Goal: Information Seeking & Learning: Learn about a topic

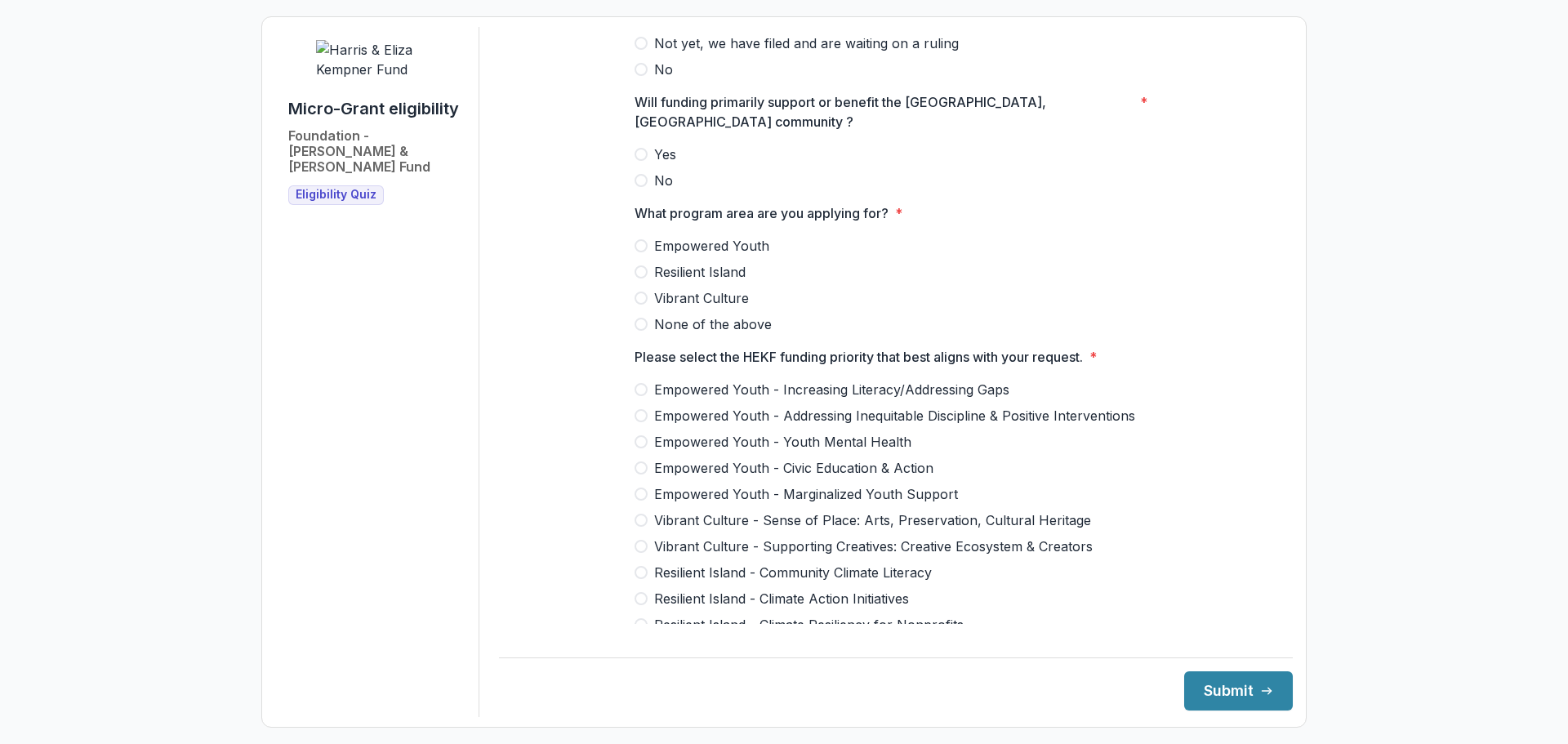
scroll to position [1061, 0]
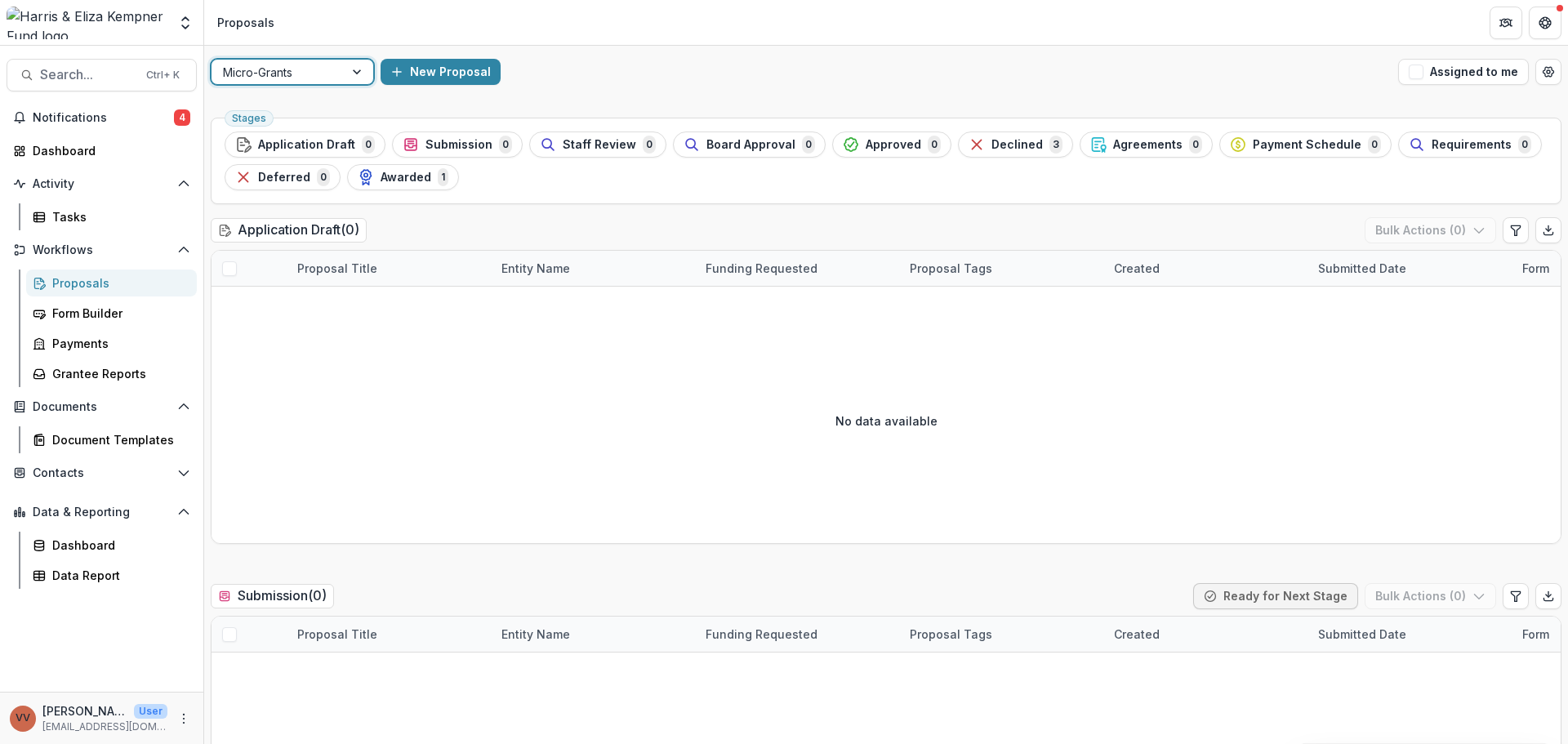
click at [154, 114] on span "Notifications" at bounding box center [103, 118] width 142 height 14
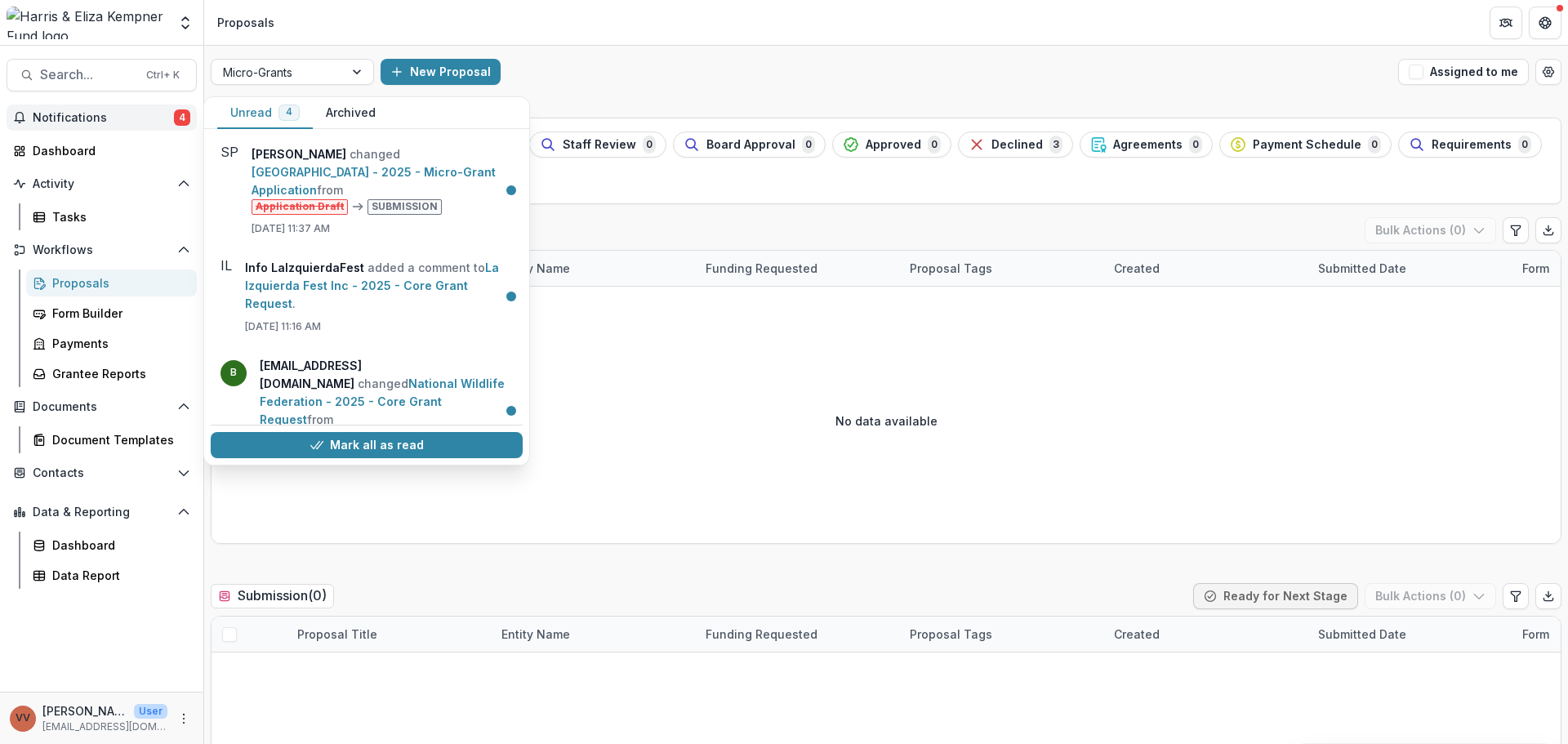
click at [330, 165] on link "[GEOGRAPHIC_DATA] - 2025 - Micro-Grant Application" at bounding box center [373, 180] width 244 height 32
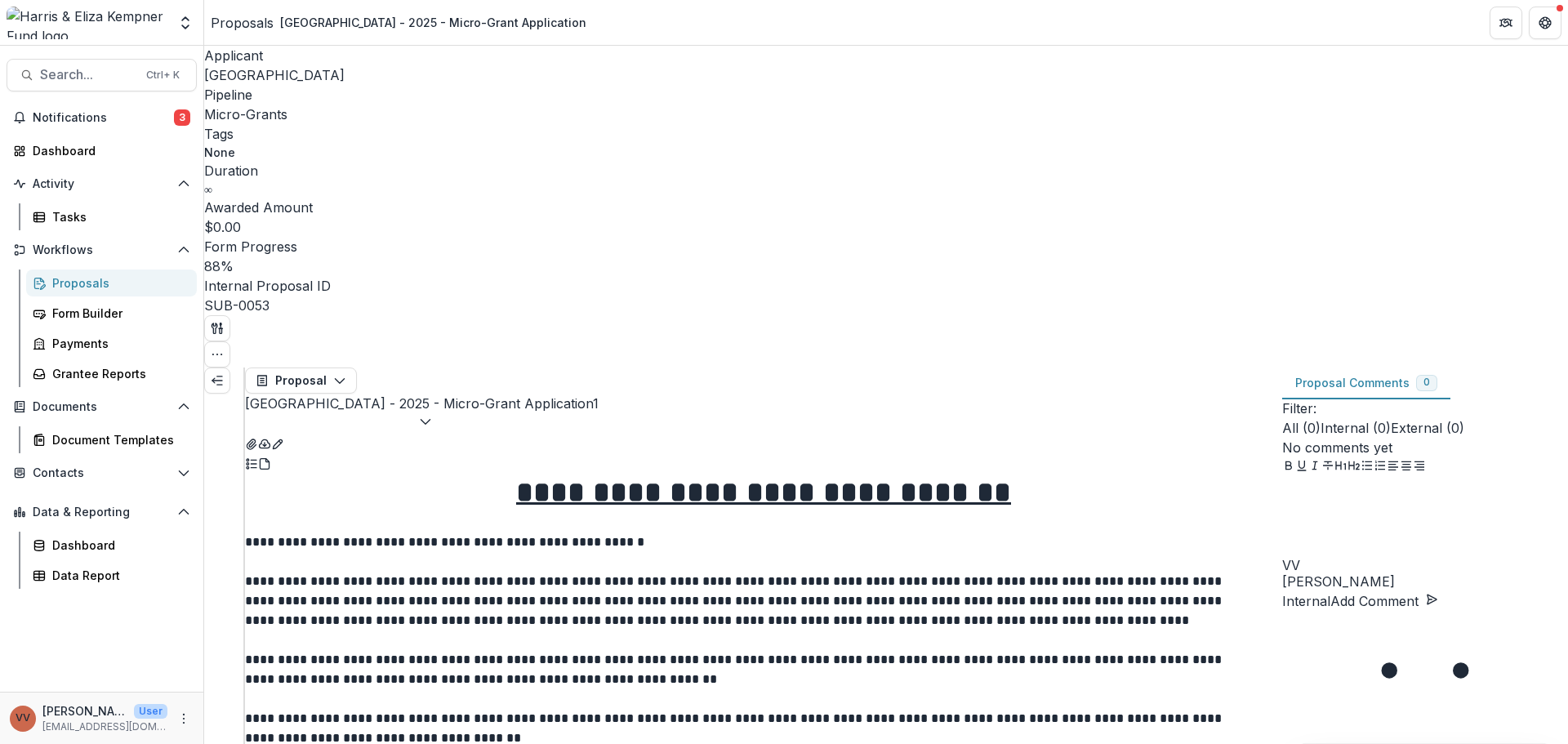
scroll to position [1837, 0]
drag, startPoint x: 858, startPoint y: 537, endPoint x: 508, endPoint y: 537, distance: 350.0
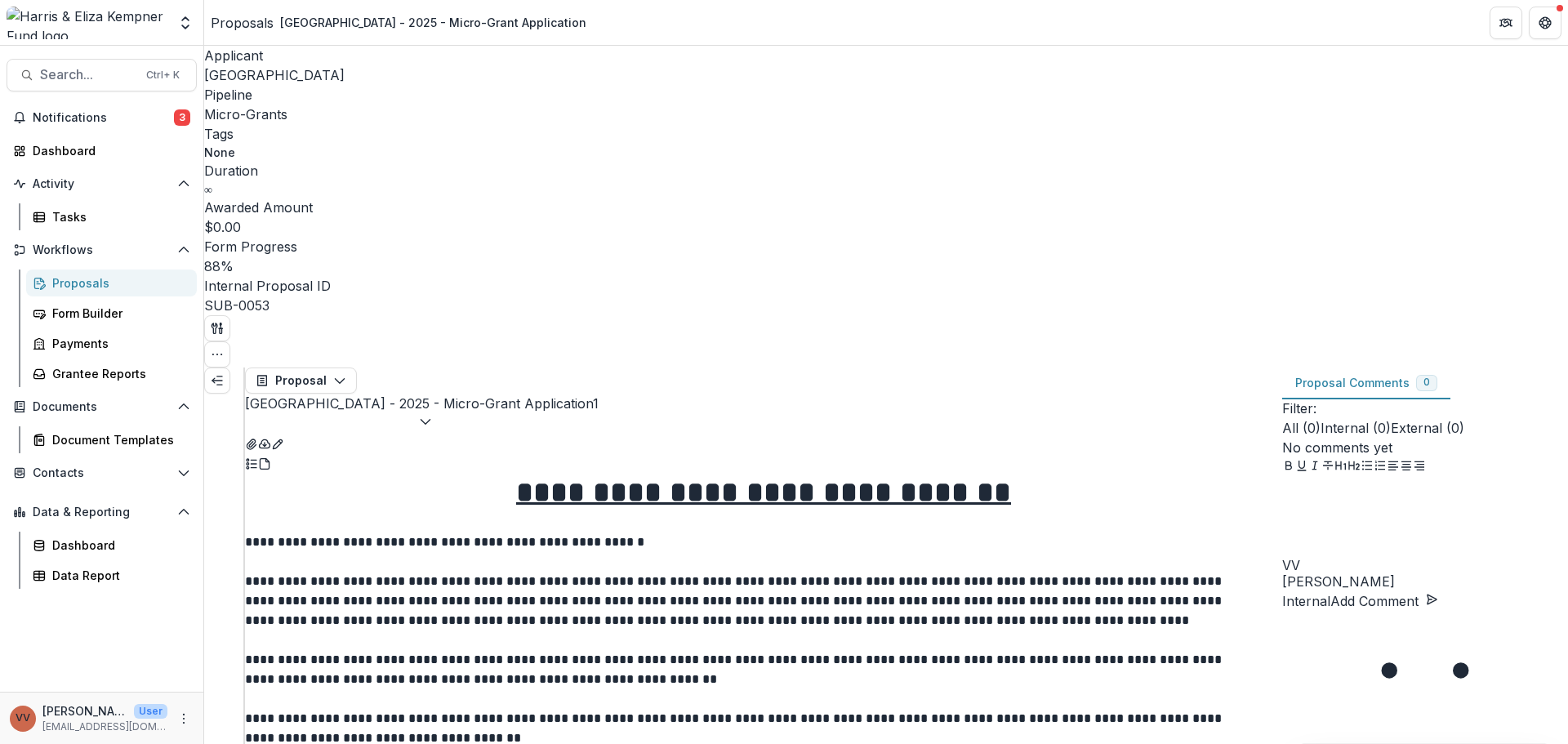
drag, startPoint x: 266, startPoint y: 356, endPoint x: 604, endPoint y: 401, distance: 341.0
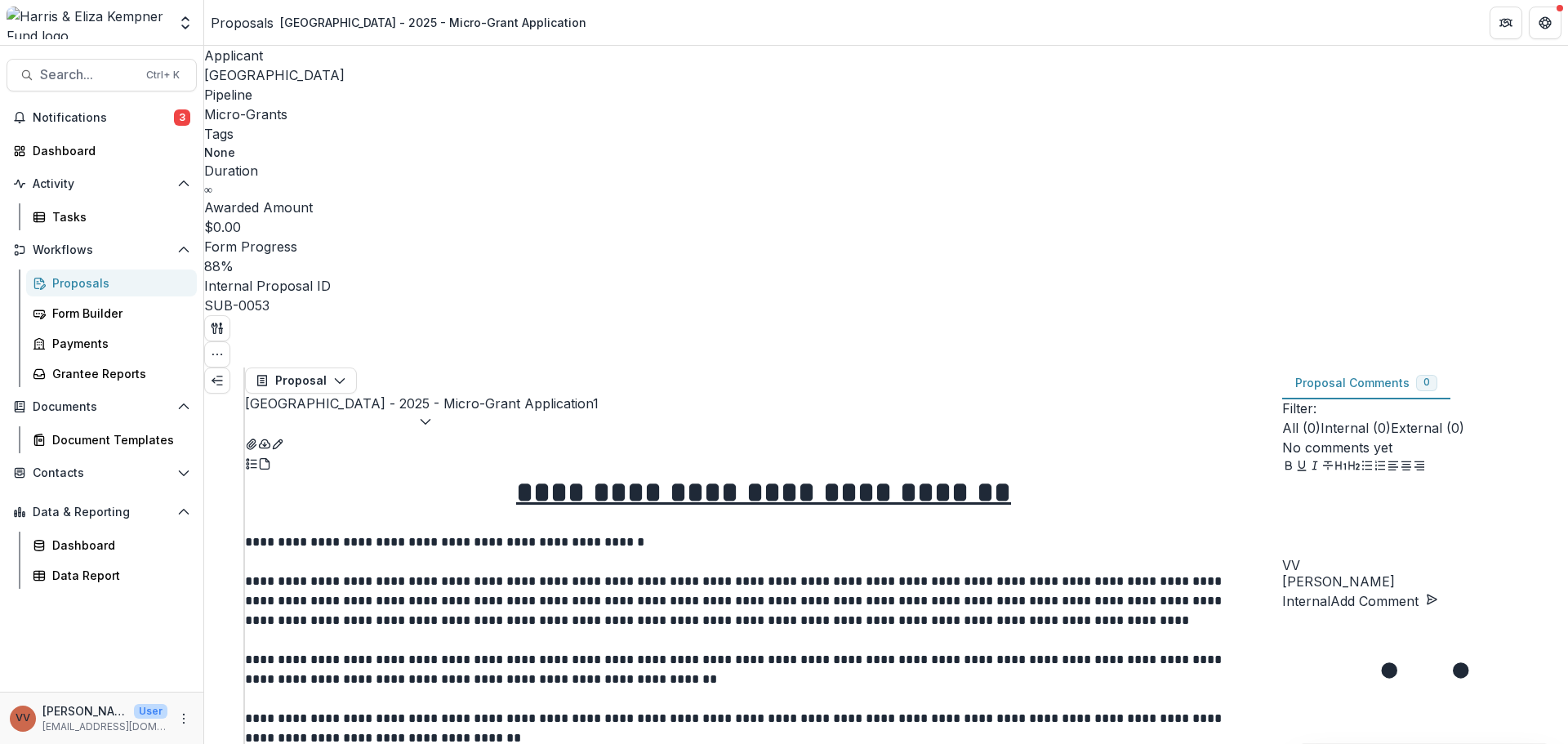
click at [112, 118] on span "Notifications" at bounding box center [103, 118] width 142 height 14
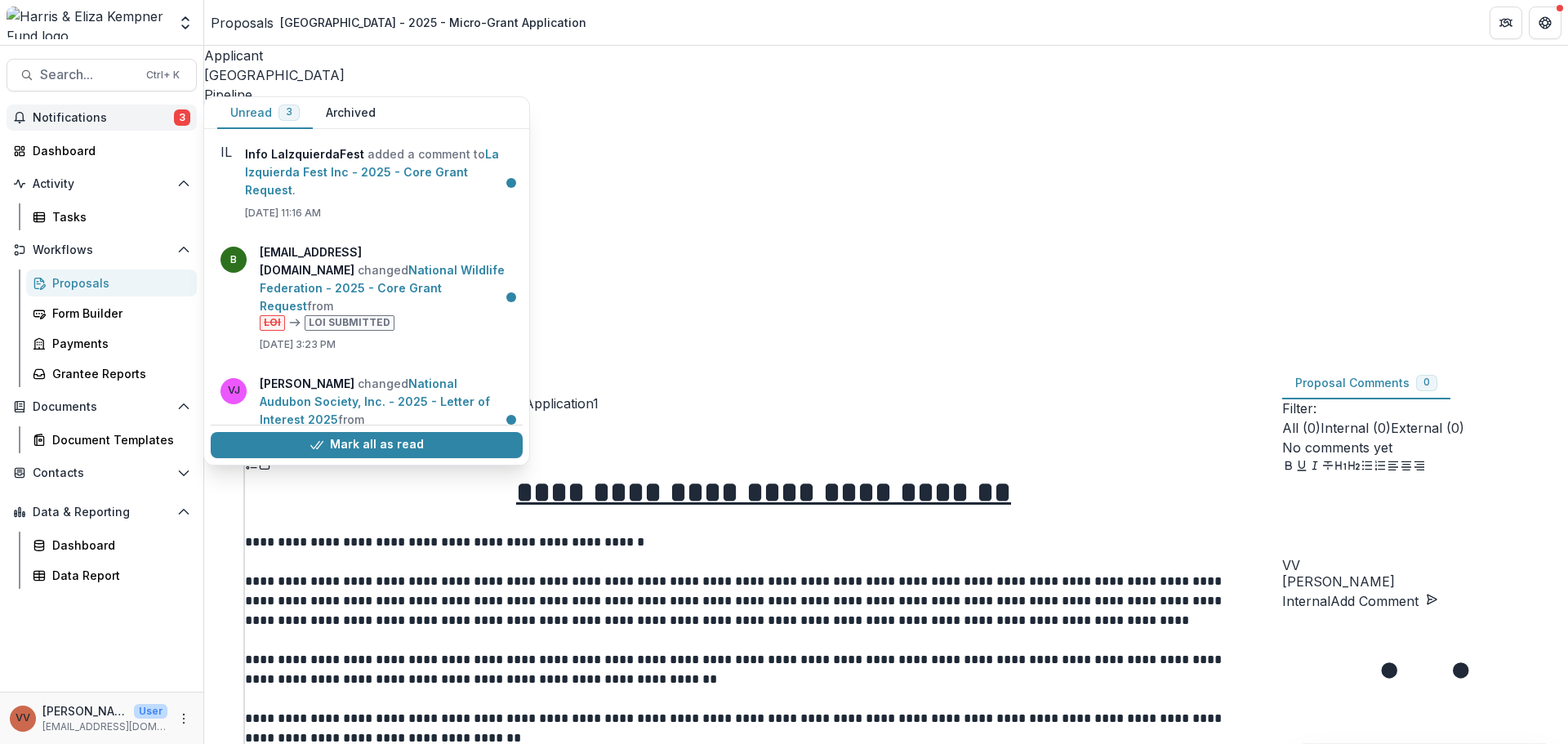
click at [380, 197] on link "La Izquierda Fest Inc - 2025 - Core Grant Request" at bounding box center [372, 172] width 254 height 49
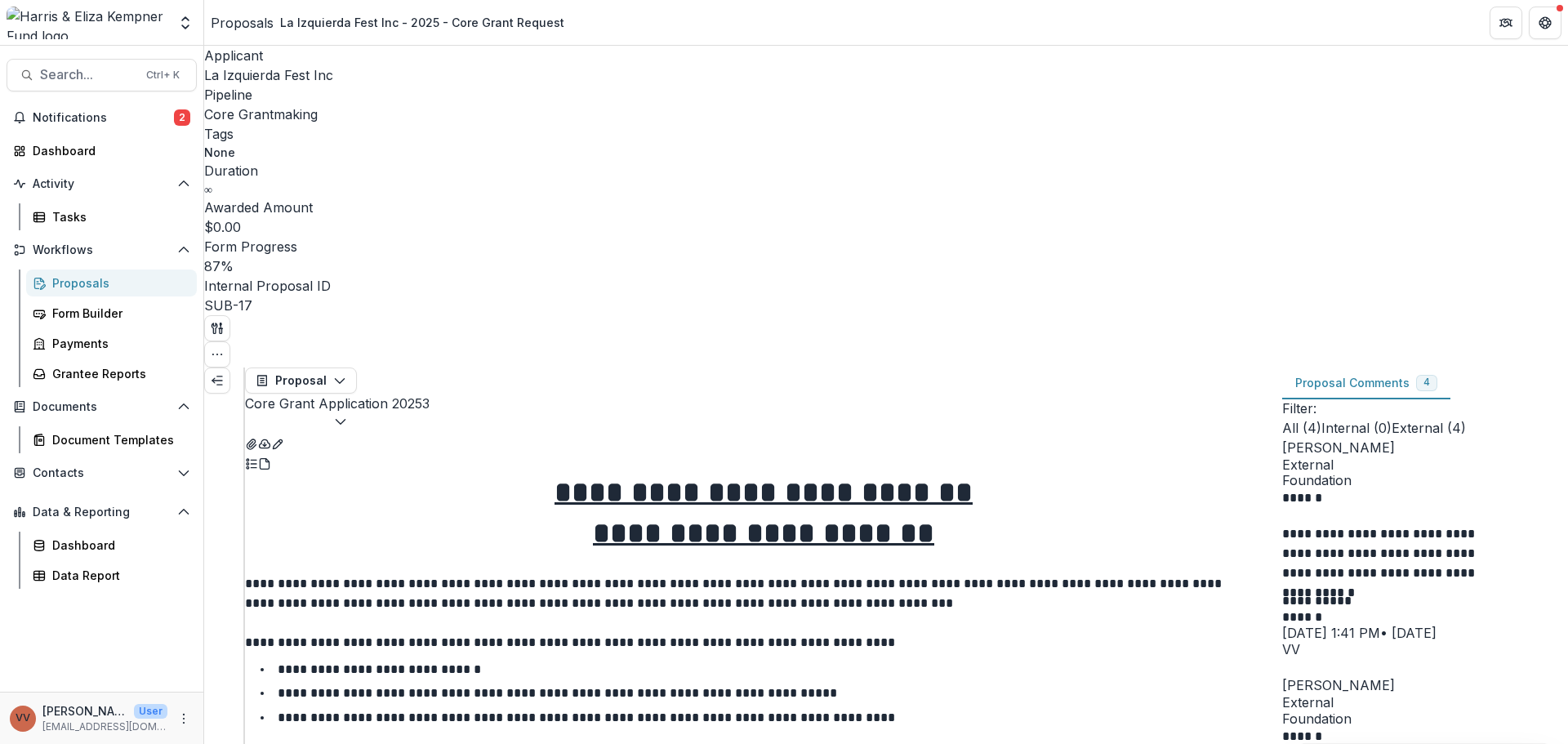
scroll to position [877, 0]
